Goal: Information Seeking & Learning: Learn about a topic

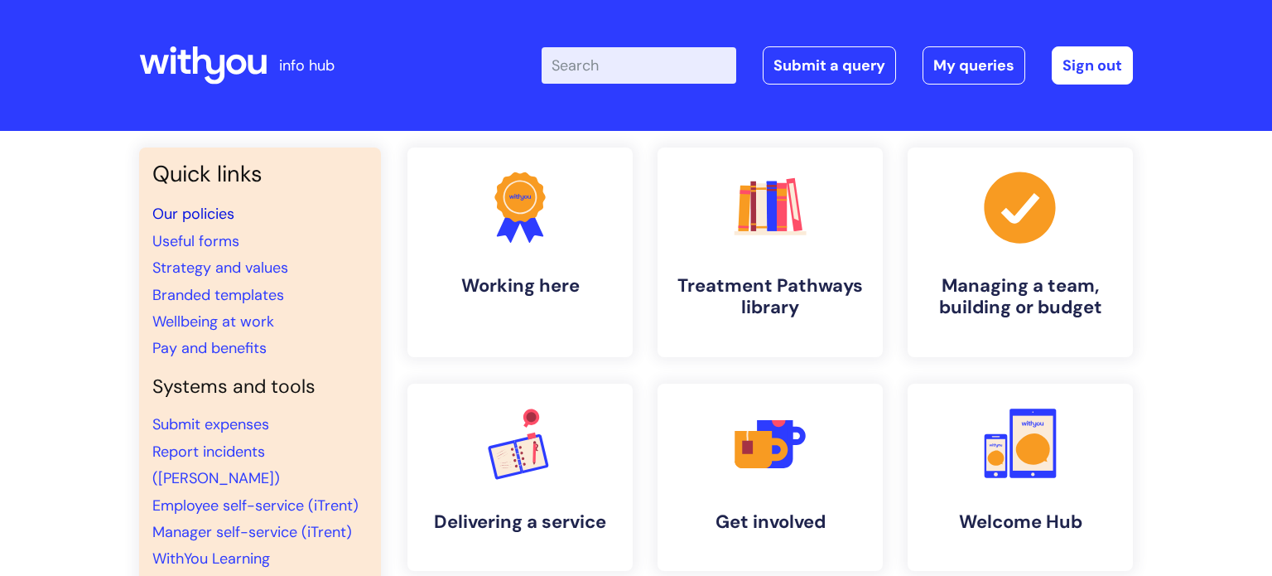
click at [218, 214] on link "Our policies" at bounding box center [193, 214] width 82 height 20
click at [219, 244] on link "Useful forms" at bounding box center [195, 241] width 87 height 20
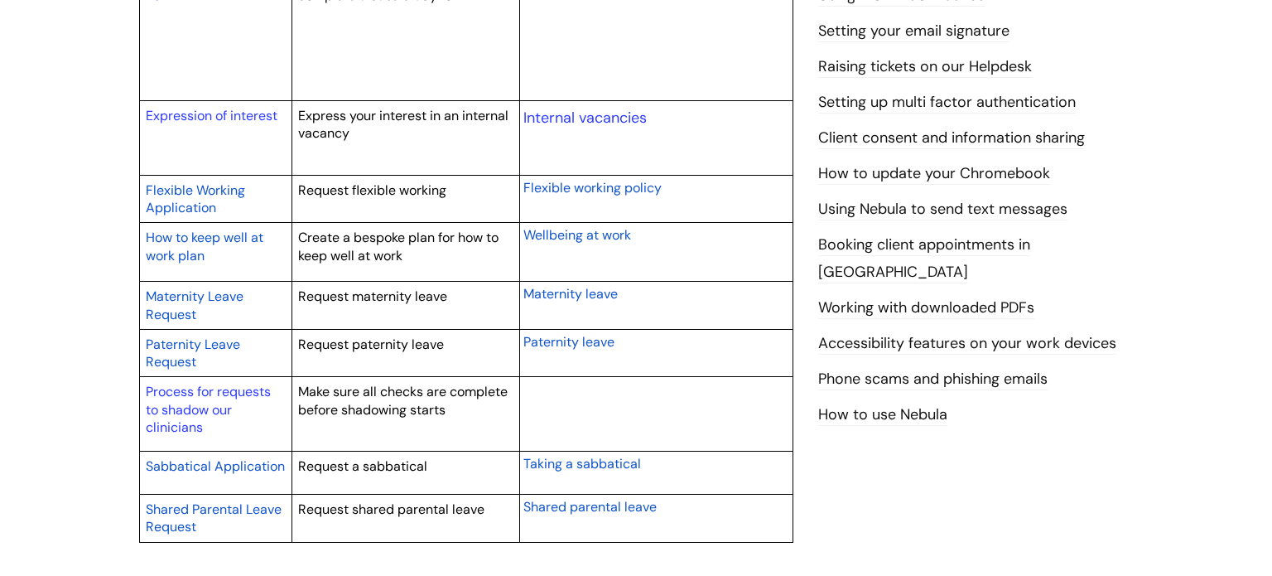
scroll to position [745, 0]
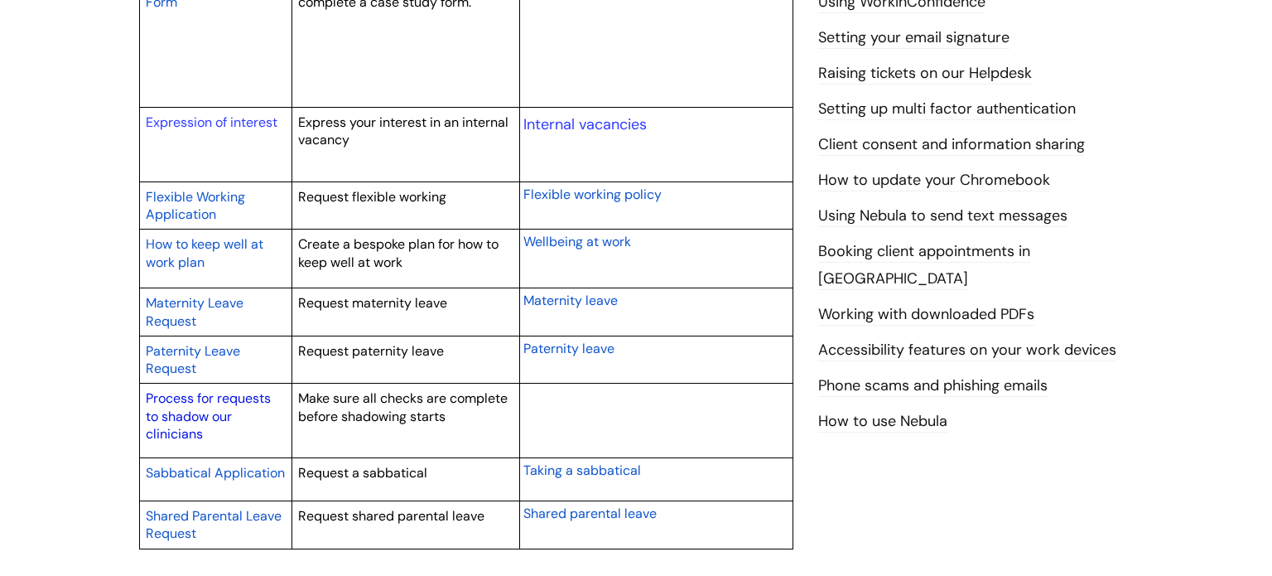
click at [204, 417] on link "Process for requests to shadow our clinicians" at bounding box center [208, 415] width 125 height 53
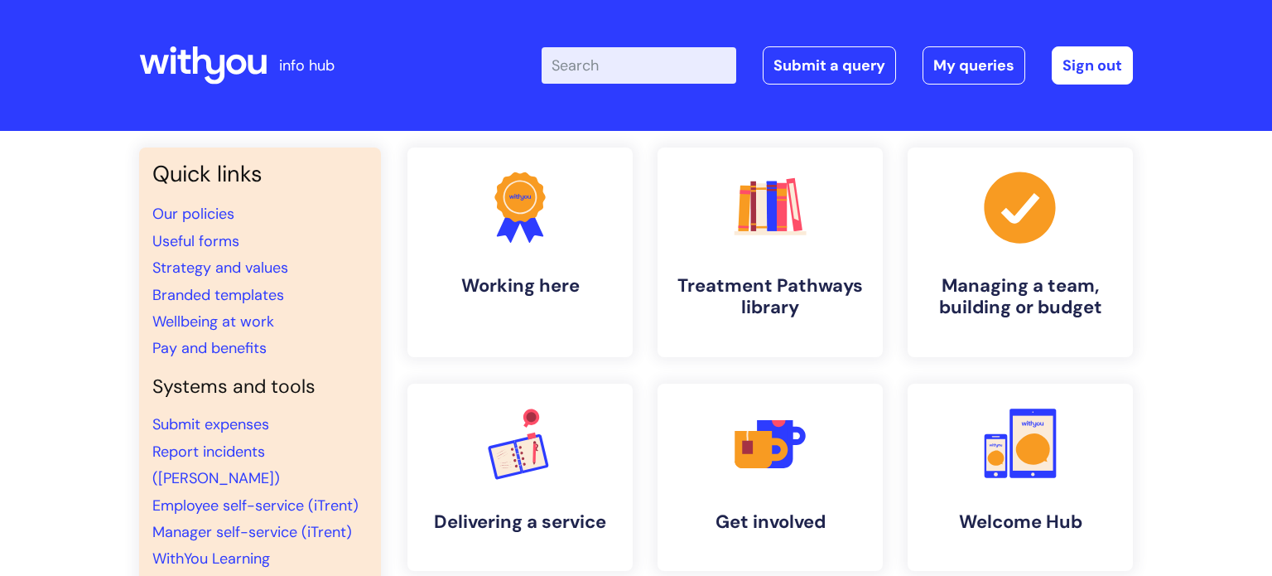
click at [305, 345] on li "Pay and benefits" at bounding box center [259, 348] width 215 height 26
click at [230, 349] on link "Pay and benefits" at bounding box center [209, 348] width 114 height 20
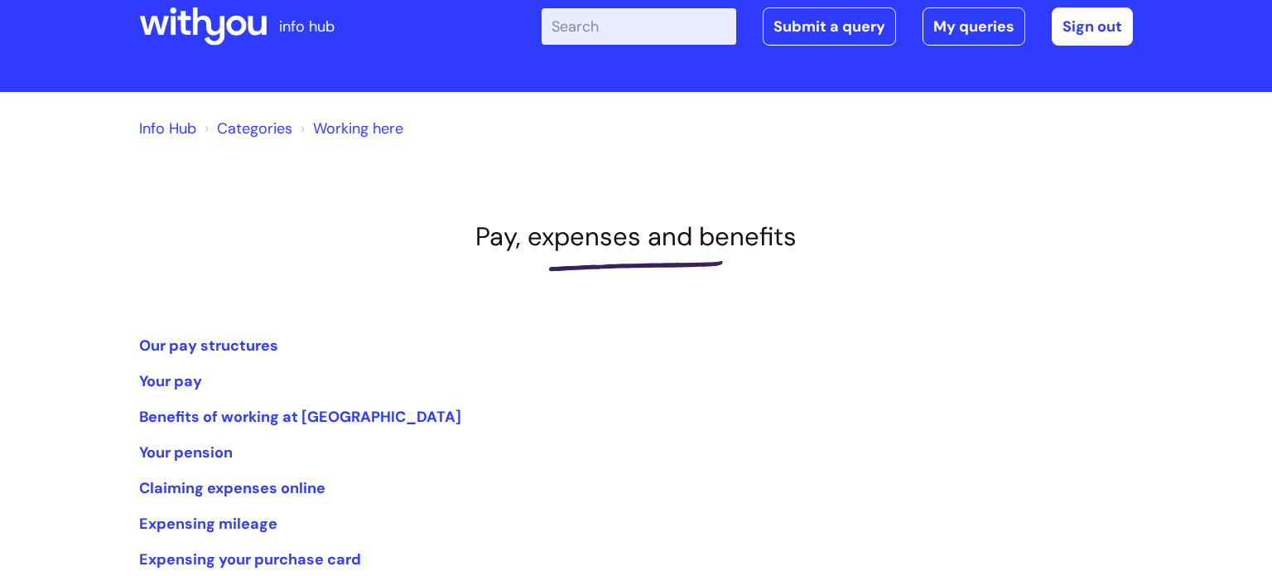
scroll to position [42, 0]
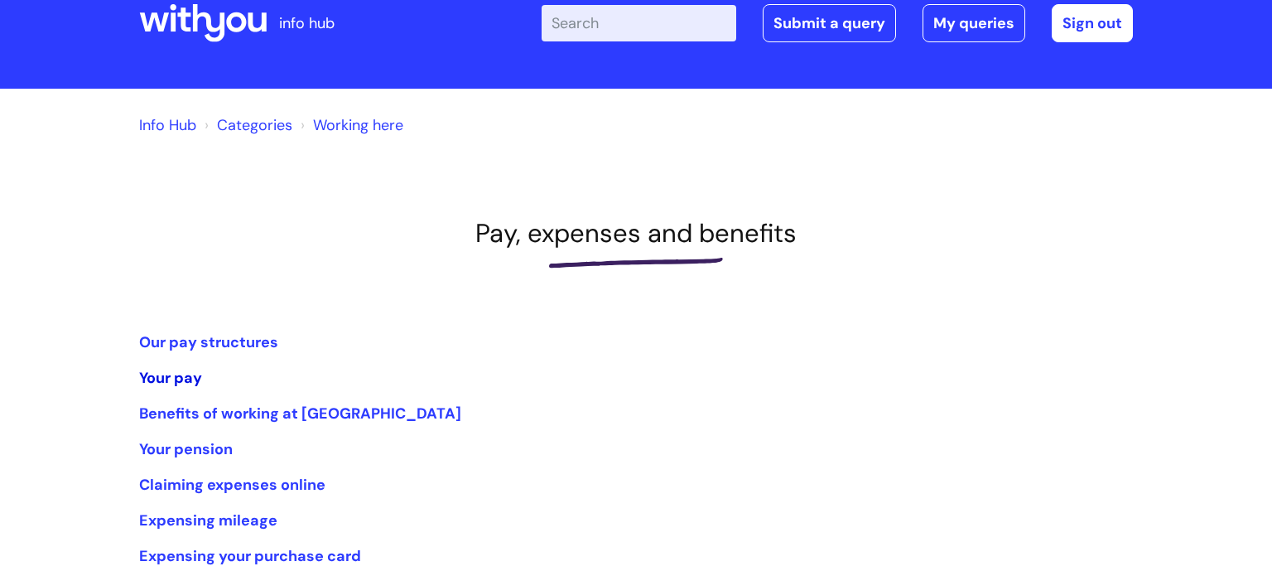
click at [166, 378] on link "Your pay" at bounding box center [170, 378] width 63 height 20
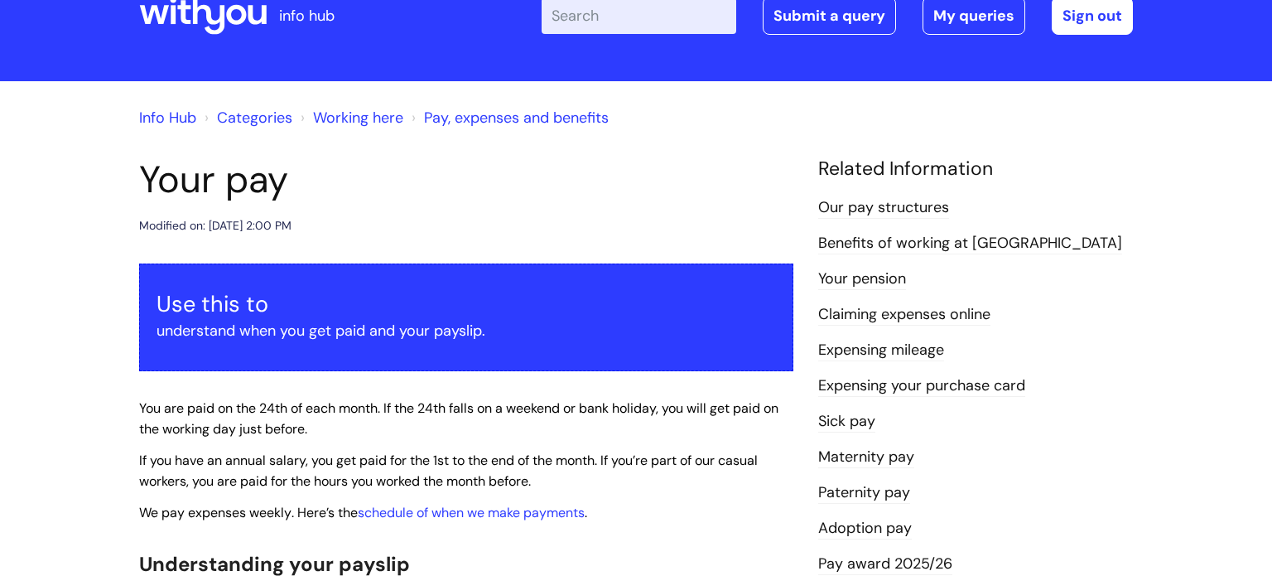
scroll to position [79, 0]
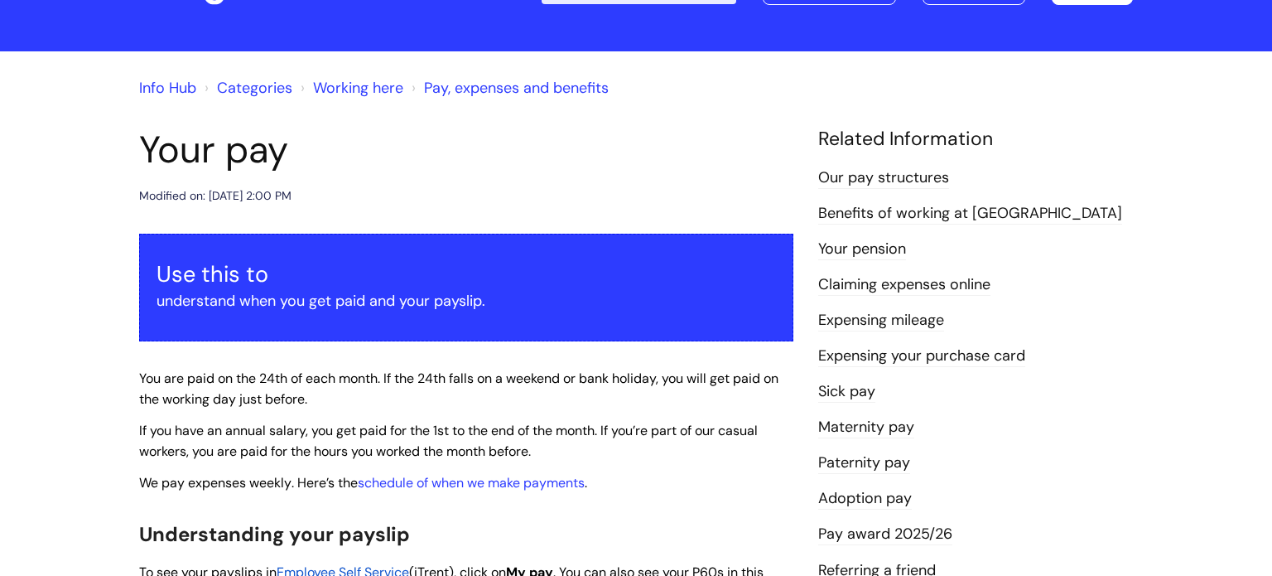
click at [980, 216] on link "Benefits of working at [GEOGRAPHIC_DATA]" at bounding box center [970, 214] width 304 height 22
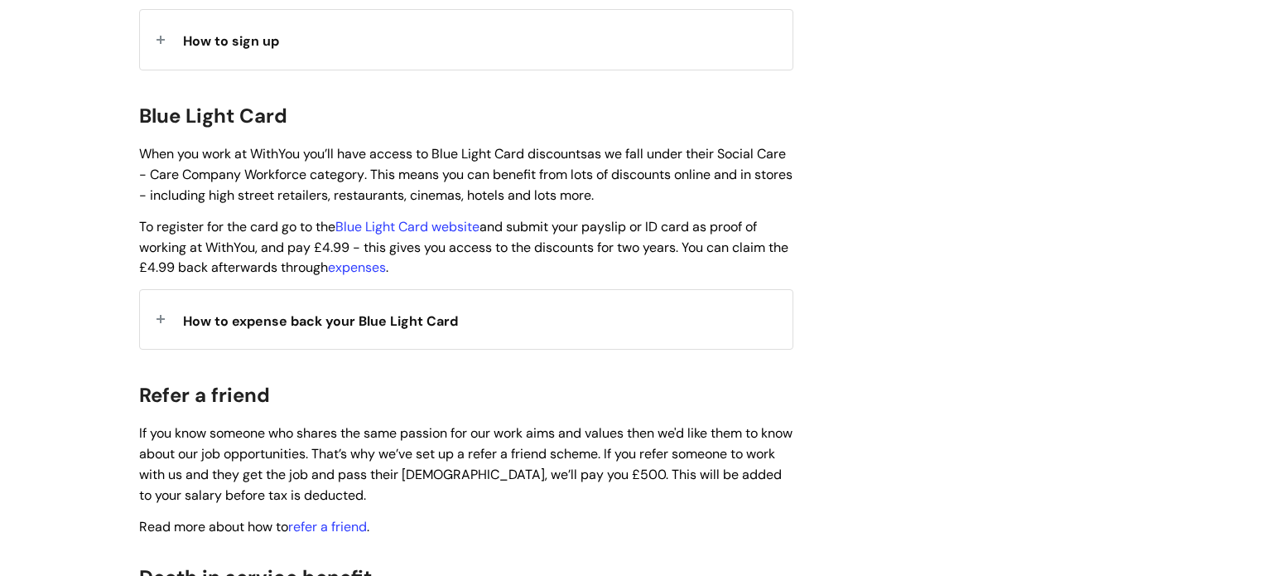
scroll to position [1703, 0]
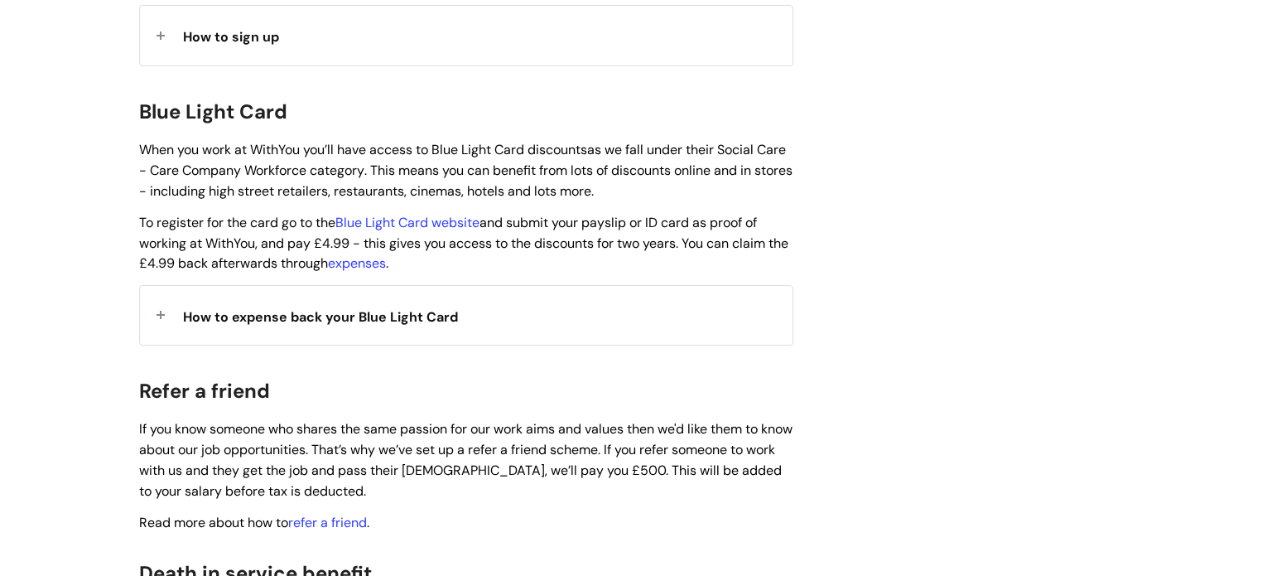
click at [249, 308] on span "How to expense back your Blue Light Card" at bounding box center [320, 316] width 275 height 17
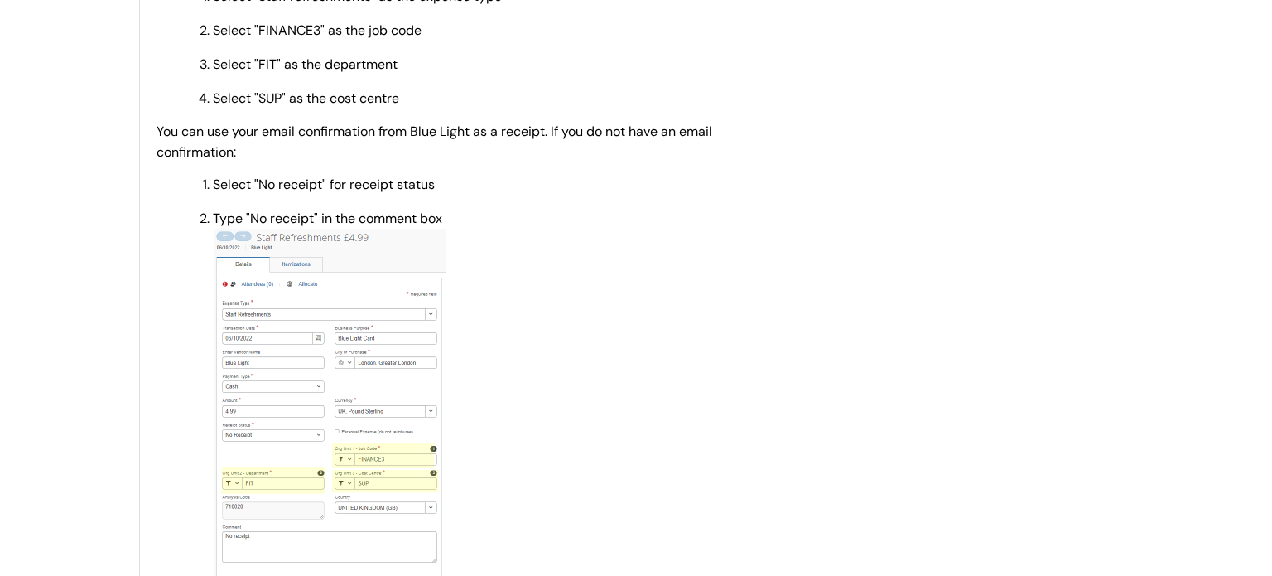
scroll to position [2123, 0]
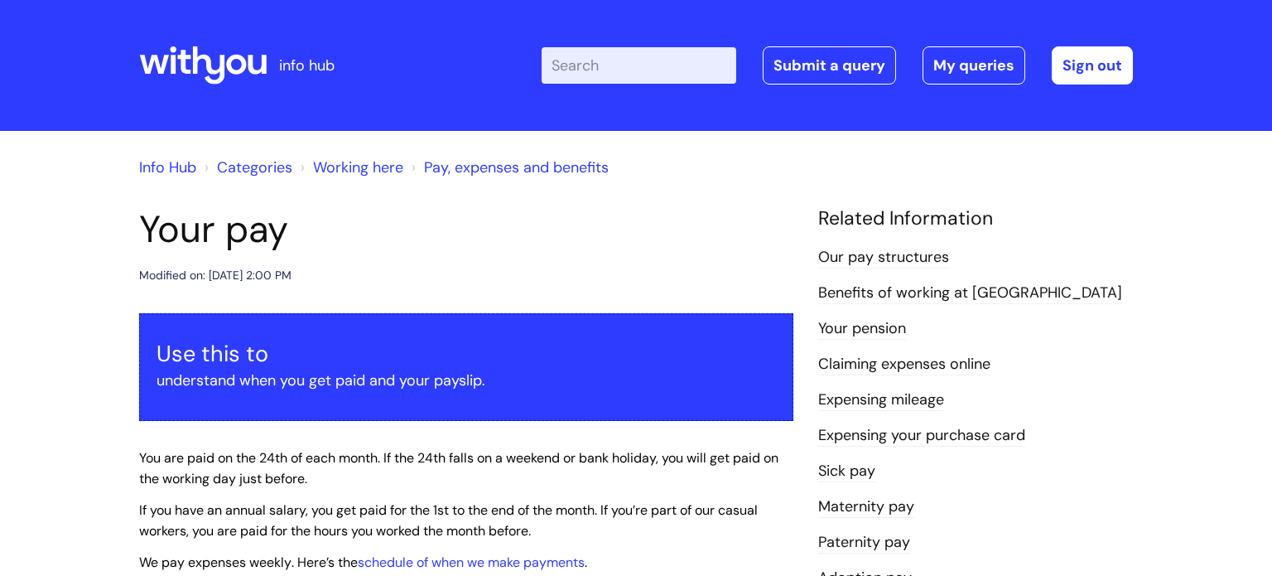
scroll to position [79, 0]
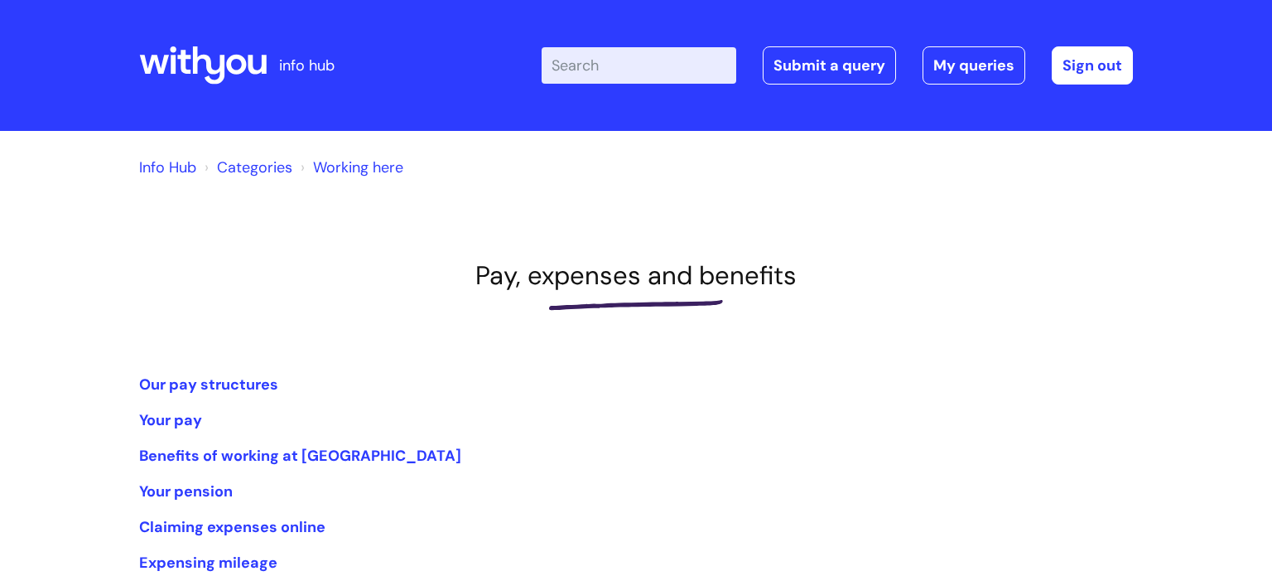
scroll to position [41, 0]
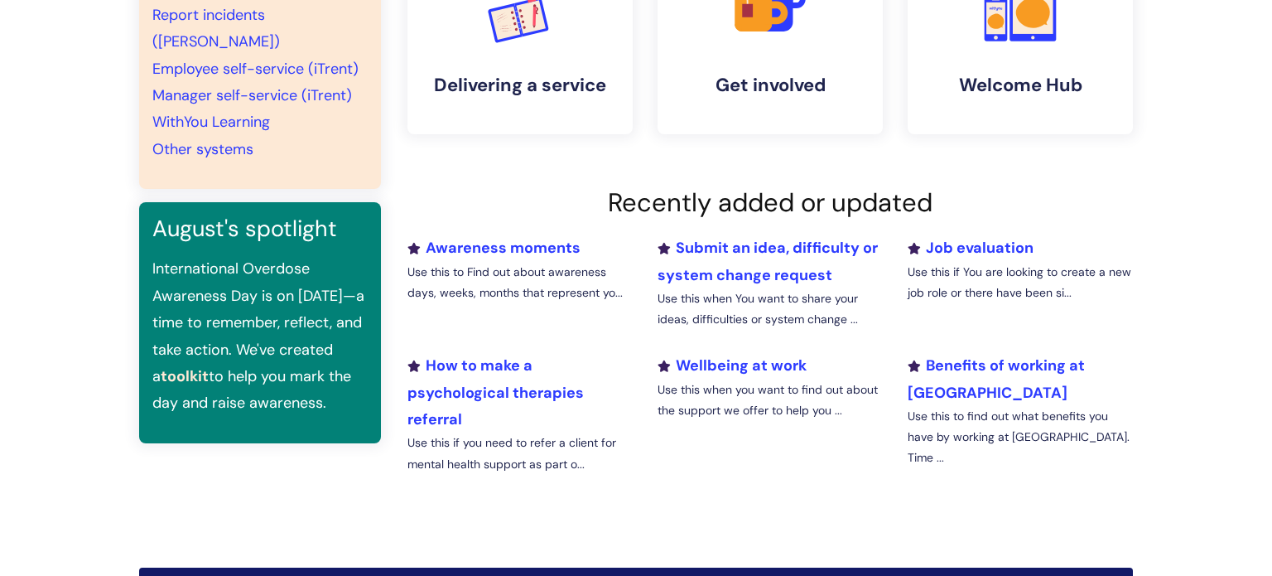
scroll to position [437, 0]
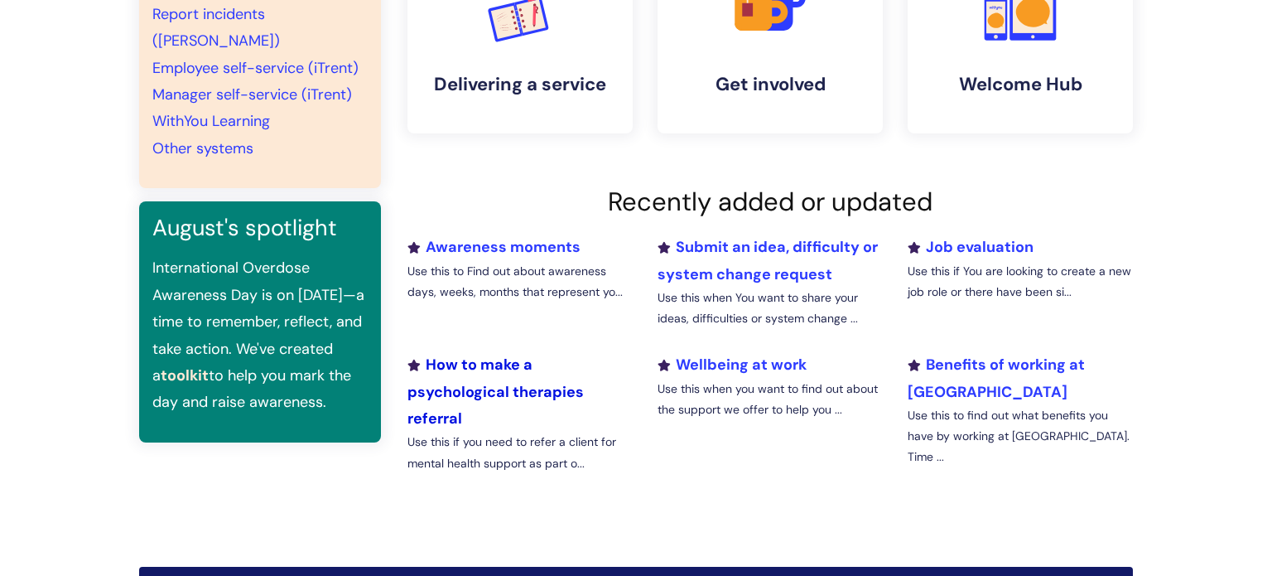
click at [537, 391] on link "How to make a psychological therapies referral" at bounding box center [495, 391] width 176 height 74
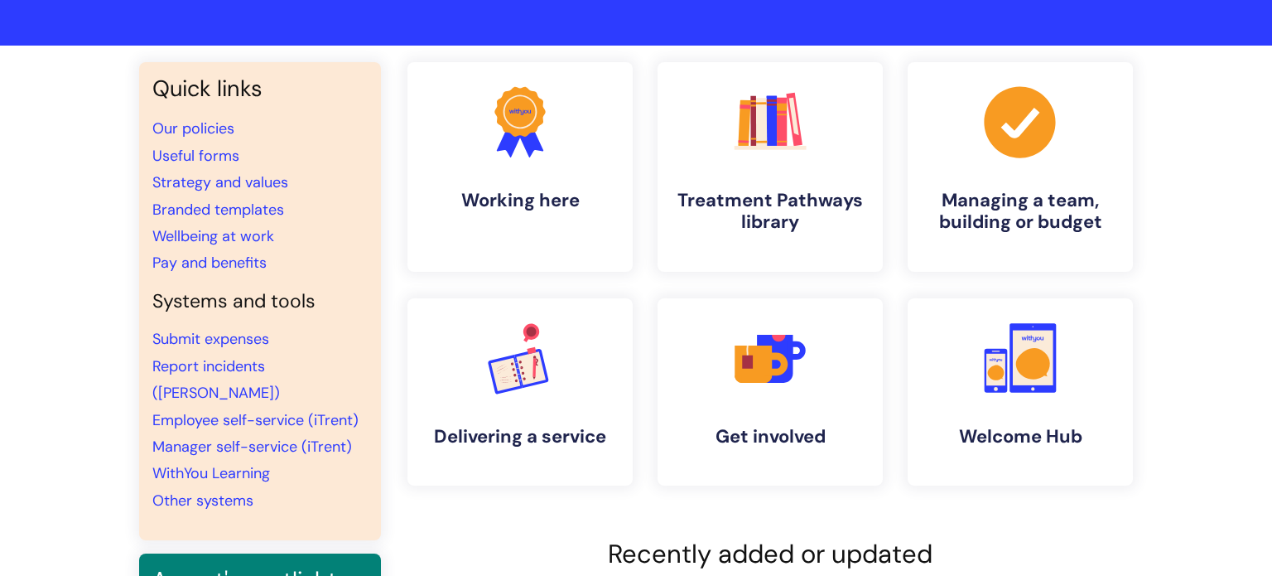
scroll to position [84, 0]
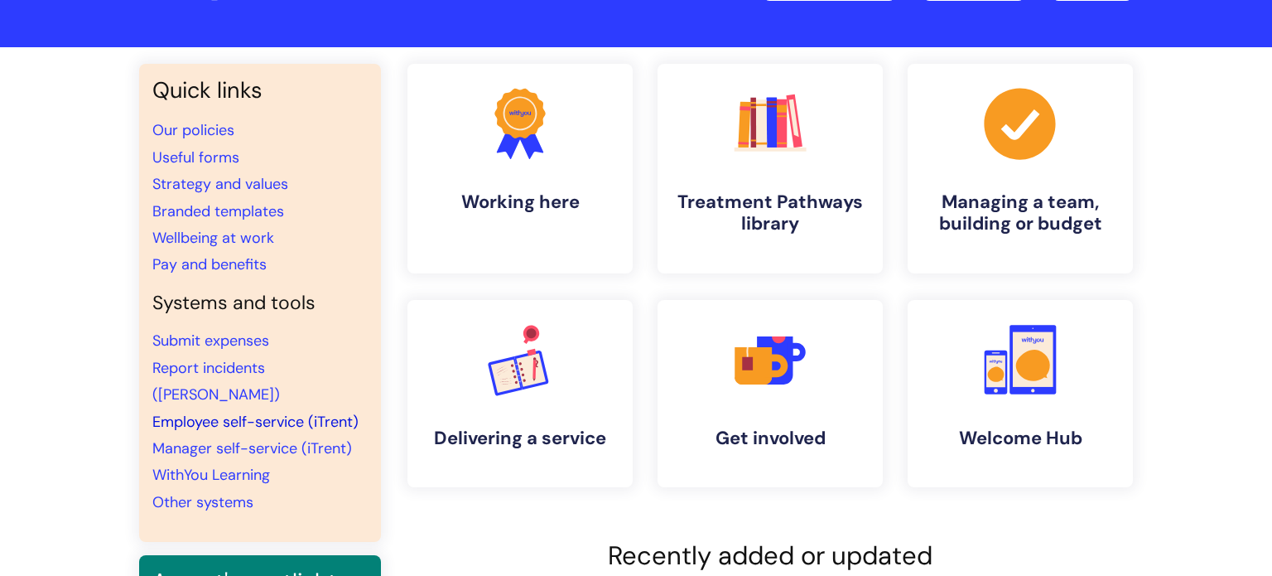
click at [253, 412] on link "Employee self-service (iTrent)" at bounding box center [255, 422] width 206 height 20
click at [809, 214] on h4 "Treatment Pathways library" at bounding box center [770, 213] width 202 height 45
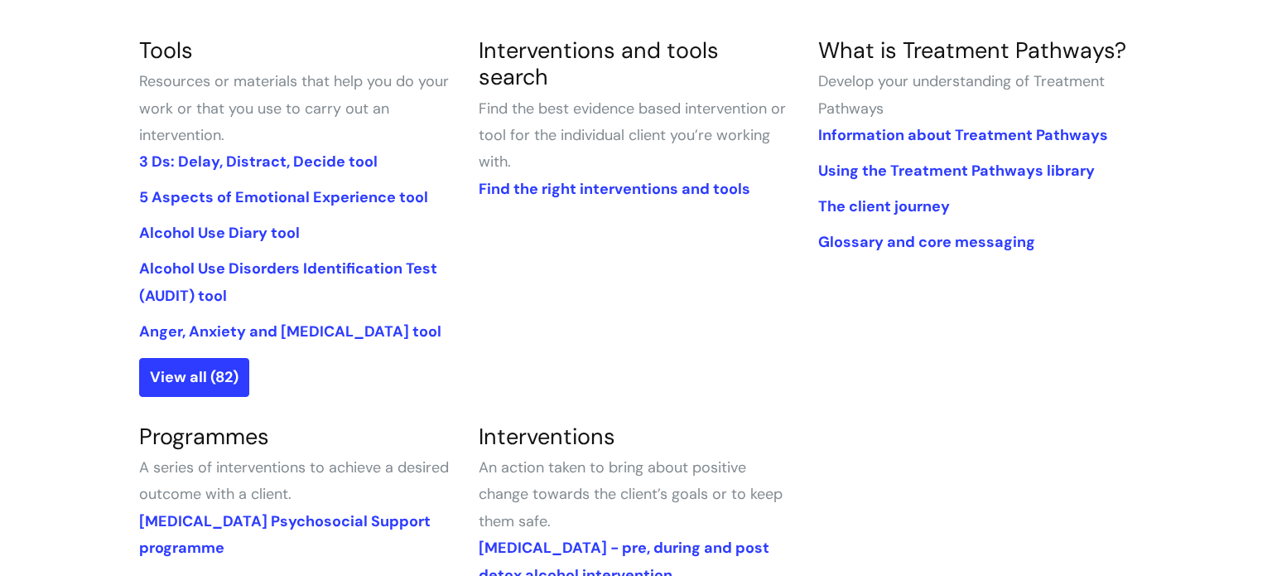
scroll to position [383, 0]
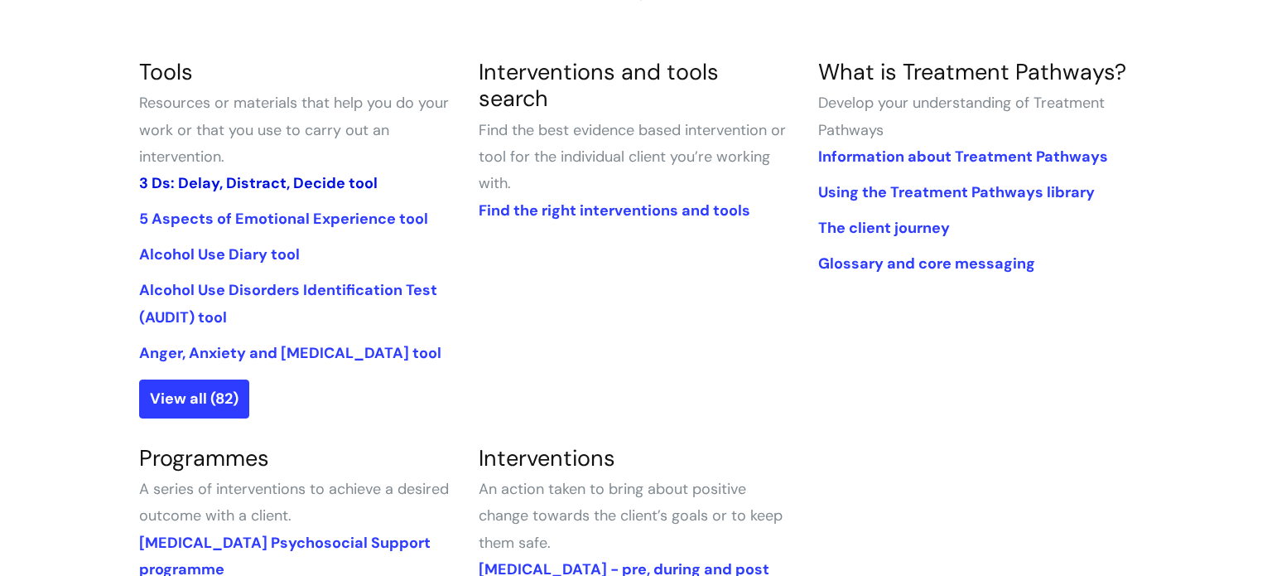
click at [219, 188] on link "3 Ds: Delay, Distract, Decide tool" at bounding box center [258, 183] width 238 height 20
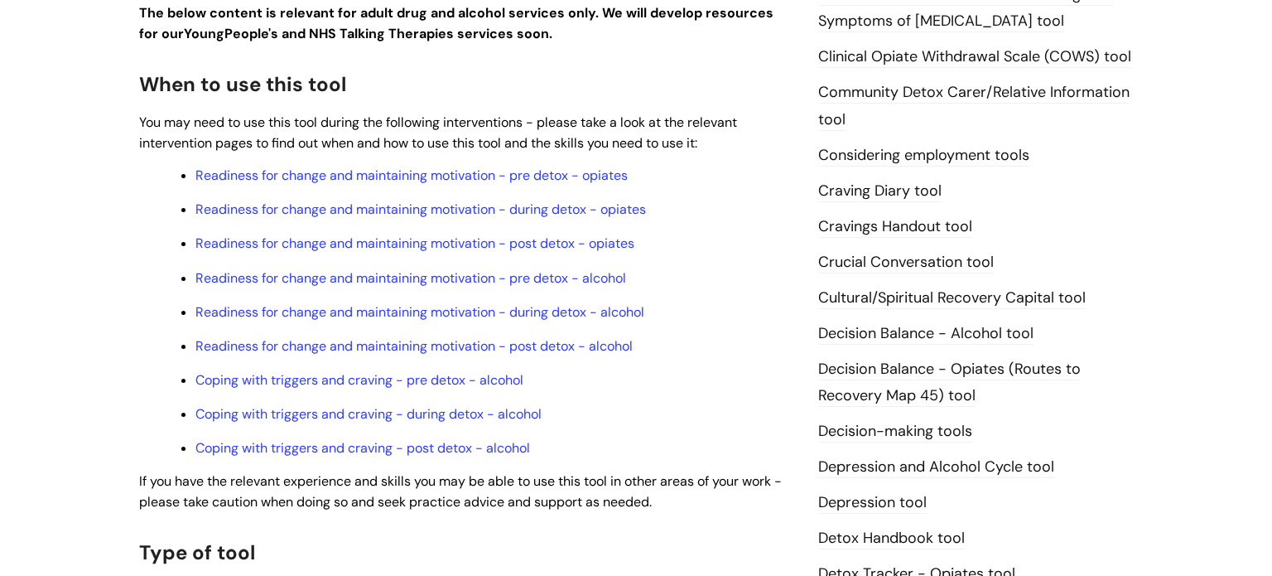
scroll to position [495, 0]
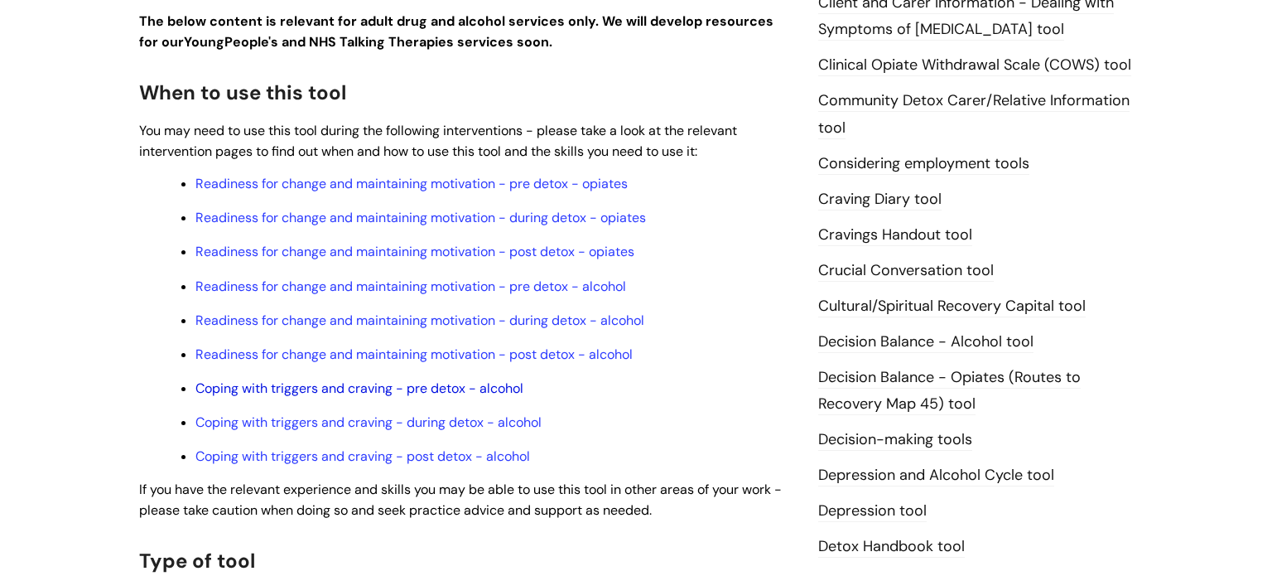
click at [338, 396] on link "Coping with triggers and craving - pre detox - alcohol" at bounding box center [359, 387] width 328 height 17
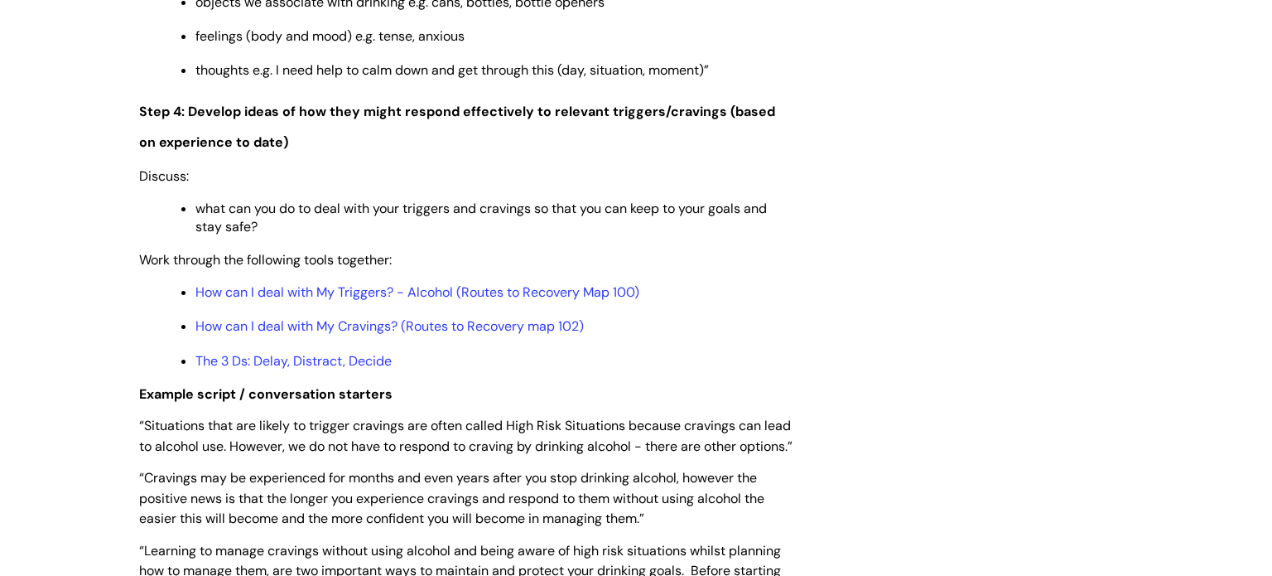
scroll to position [3027, 0]
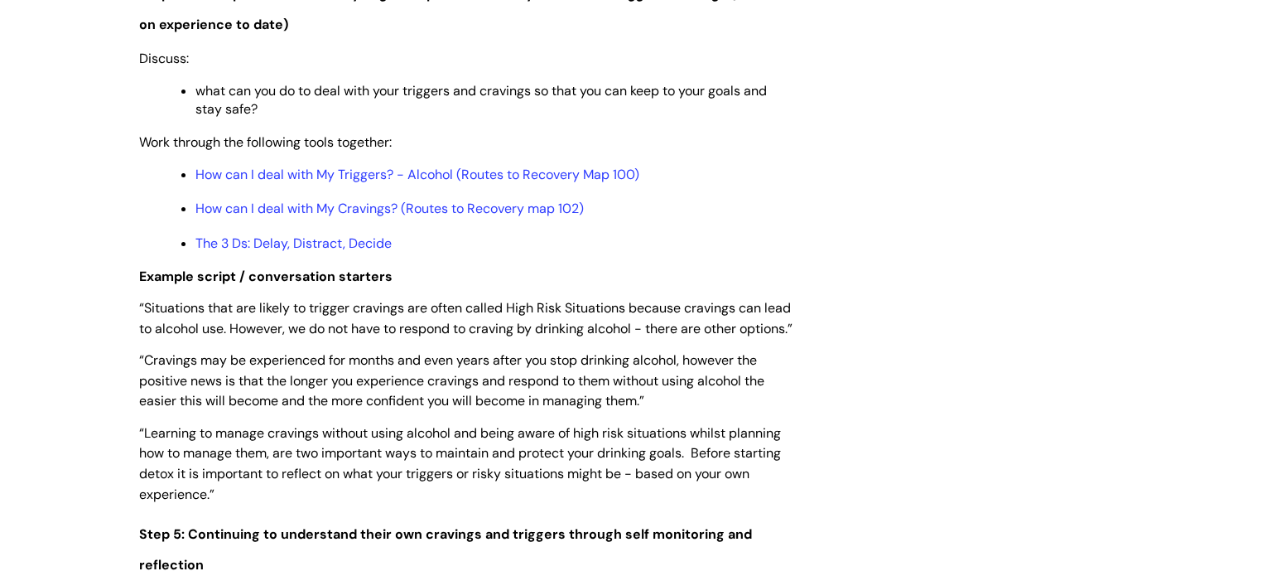
click at [46, 252] on div "Info Hub Categories Treatment Pathways library Interventions Coping with trigge…" at bounding box center [636, 25] width 1272 height 5842
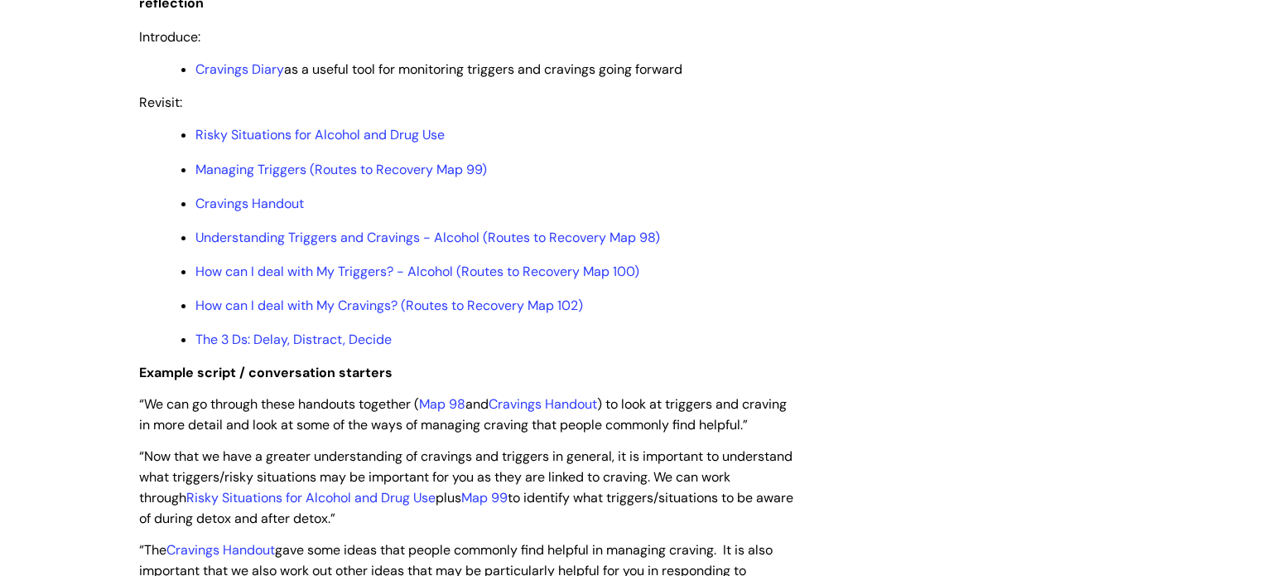
scroll to position [3591, 0]
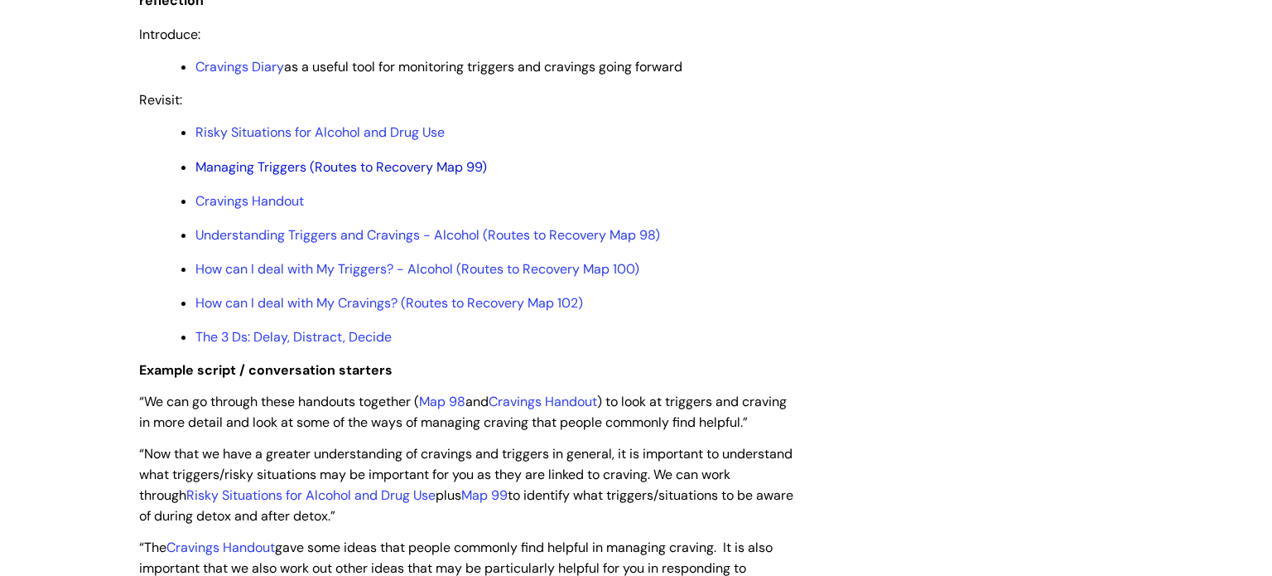
click at [294, 176] on link "Managing Triggers (Routes to Recovery Map 99)" at bounding box center [340, 166] width 291 height 17
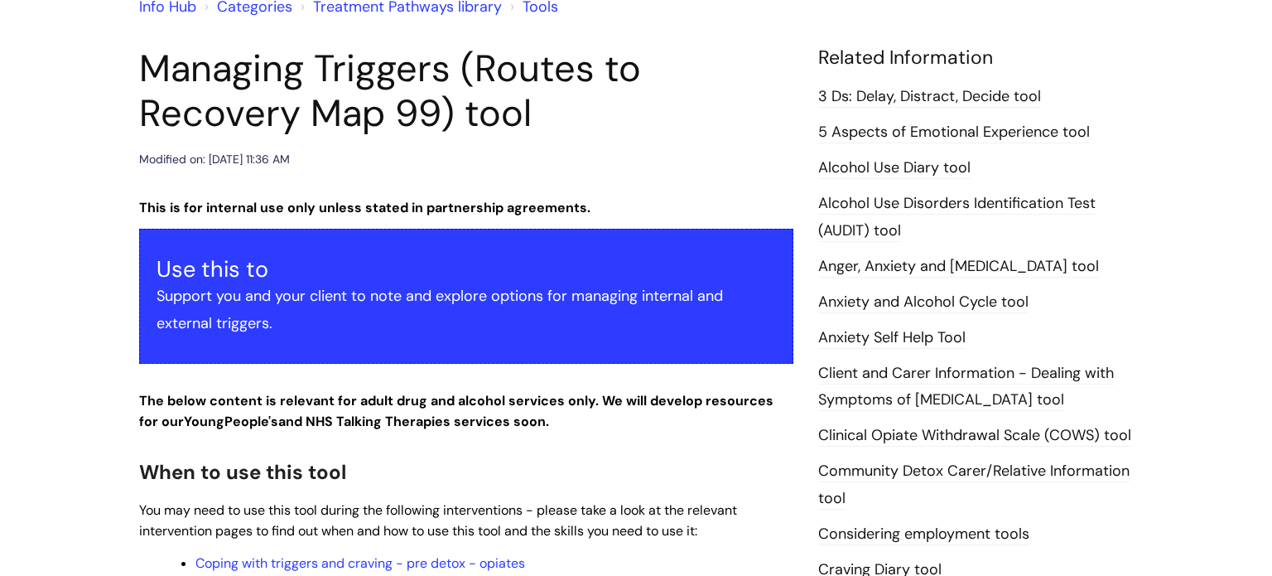
scroll to position [159, 0]
